Goal: Navigation & Orientation: Find specific page/section

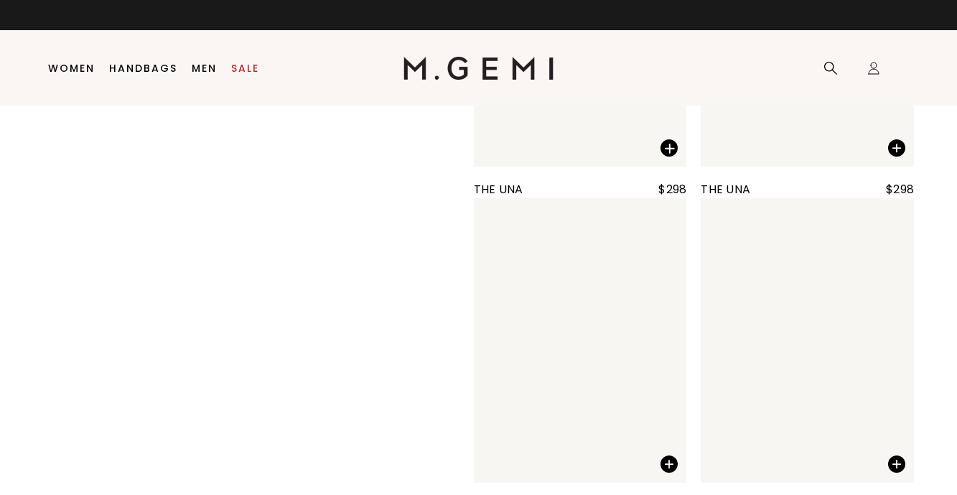
scroll to position [2572, 0]
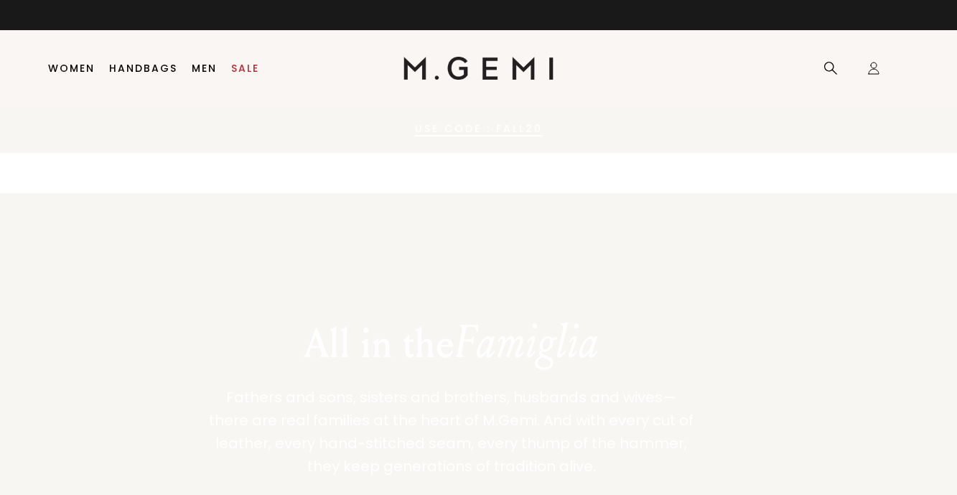
click at [0, 0] on icon at bounding box center [0, 0] width 0 height 0
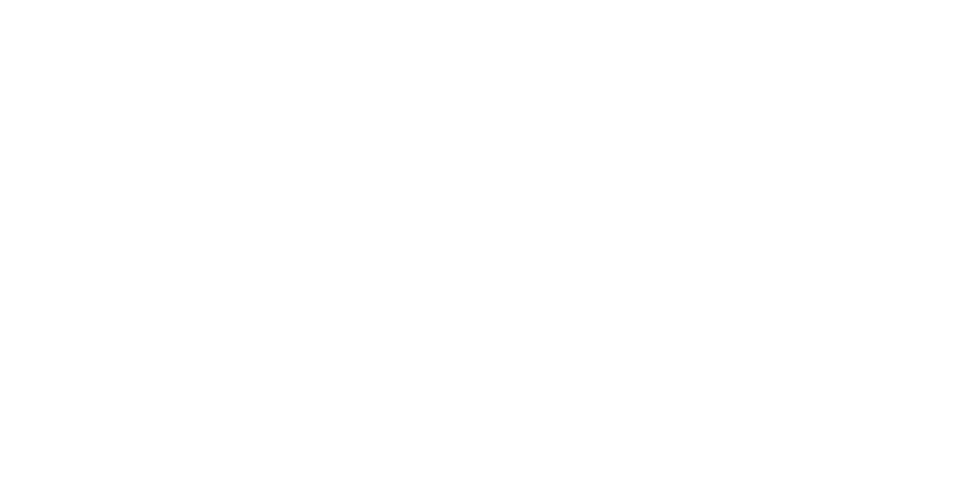
scroll to position [1483, 0]
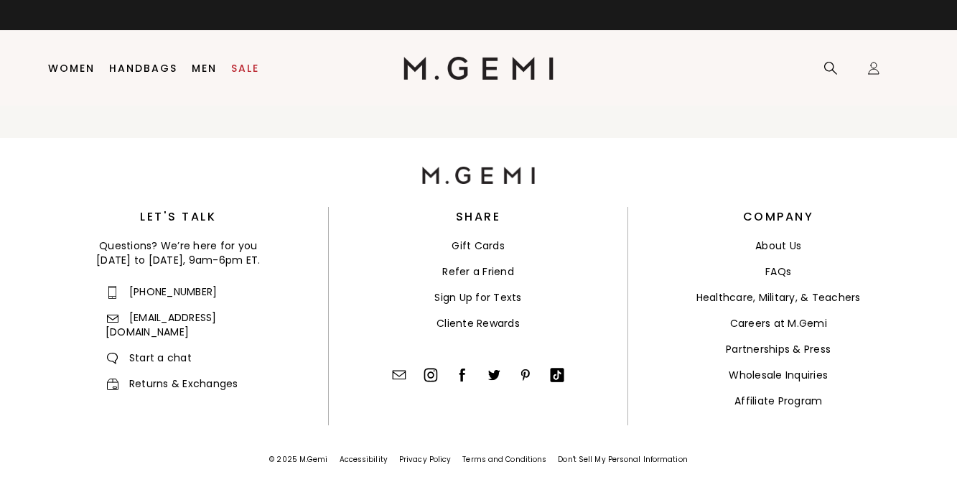
click at [0, 0] on link "totes" at bounding box center [0, 0] width 0 height 0
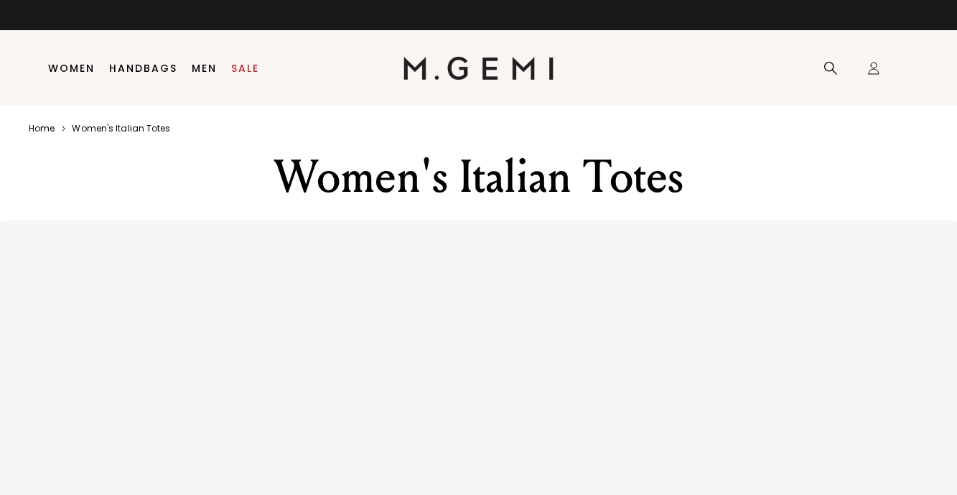
scroll to position [937, 0]
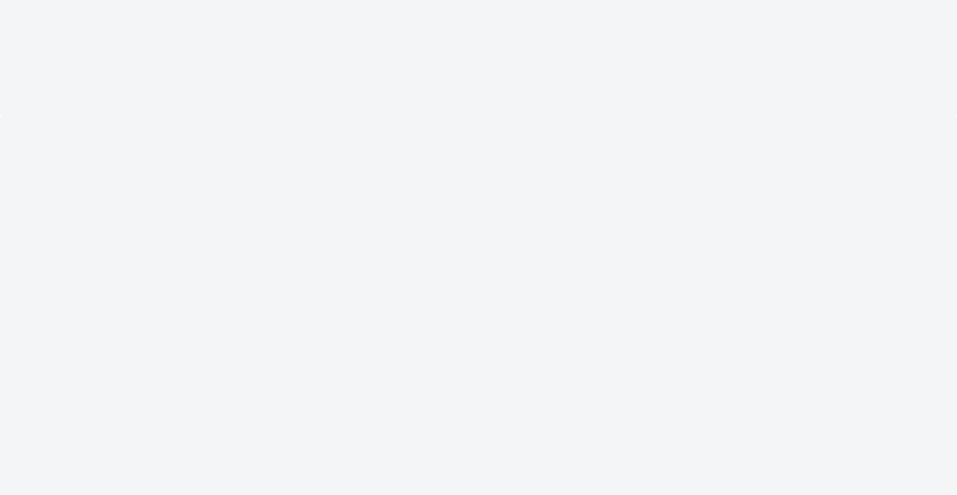
click at [231, 74] on link "Sale" at bounding box center [245, 67] width 28 height 11
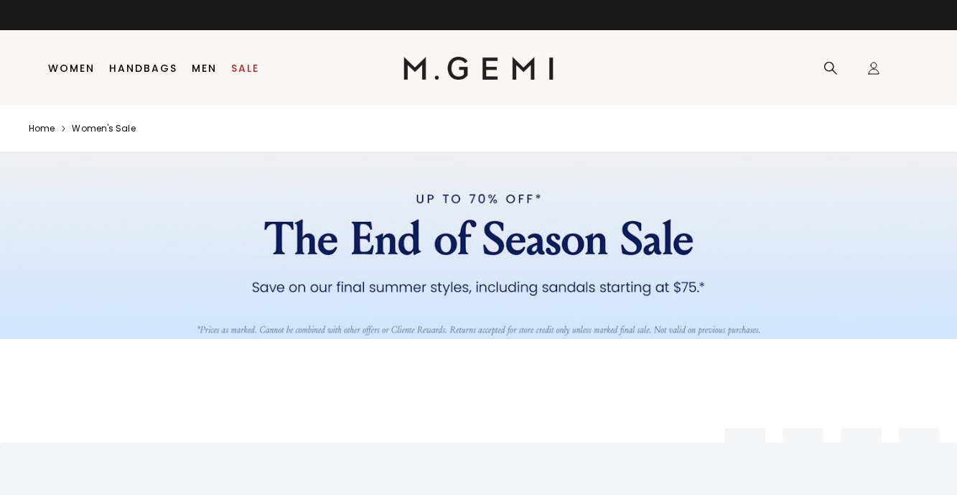
click at [0, 0] on link at bounding box center [0, 0] width 0 height 0
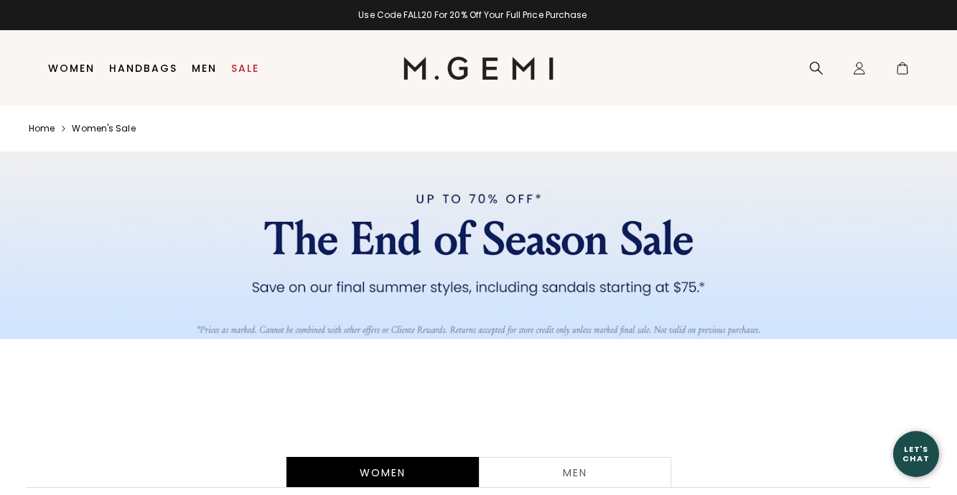
scroll to position [10434, 0]
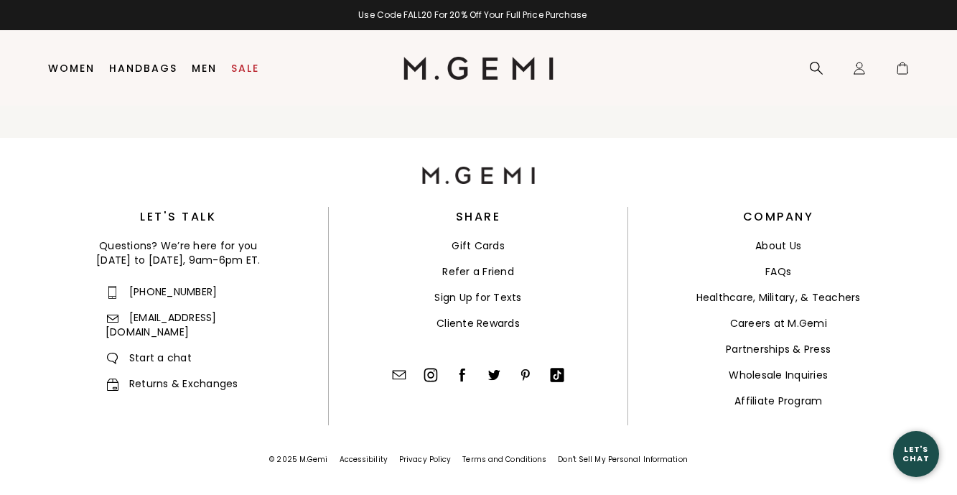
click at [106, 376] on link "Returns & Exchanges" at bounding box center [172, 383] width 133 height 14
